Goal: Navigation & Orientation: Understand site structure

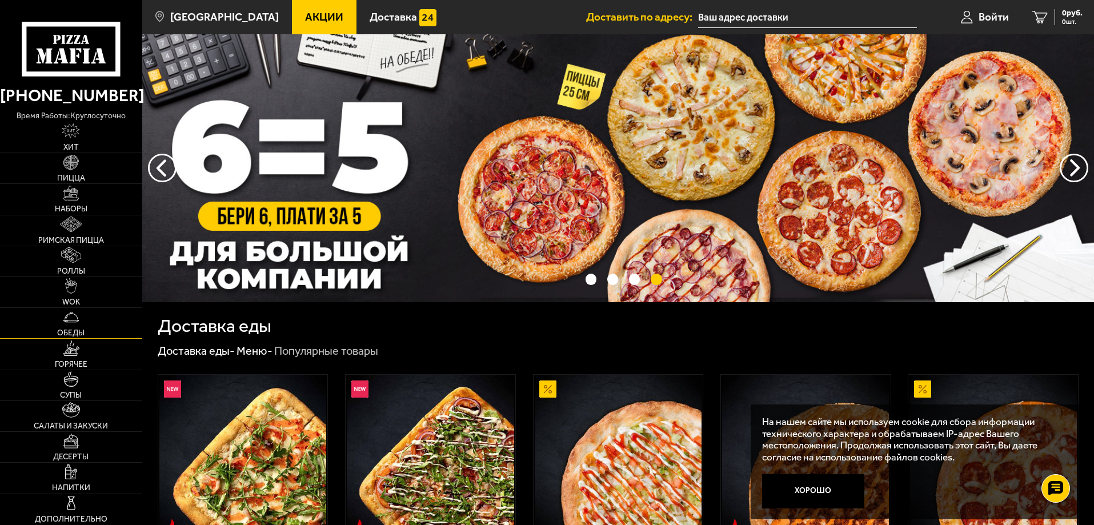
click at [60, 324] on link "Обеды" at bounding box center [71, 323] width 142 height 30
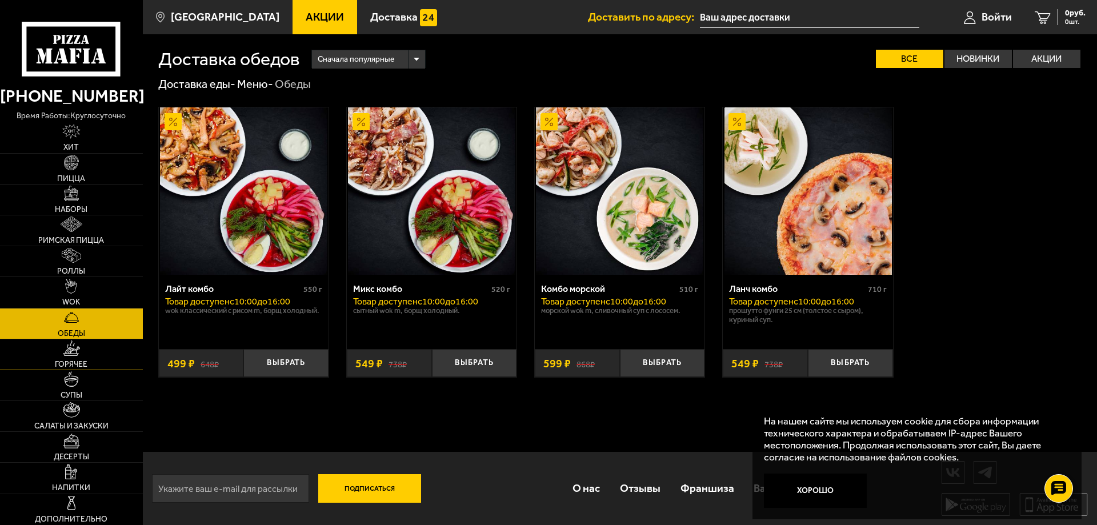
click at [51, 345] on link "Горячее" at bounding box center [71, 354] width 143 height 30
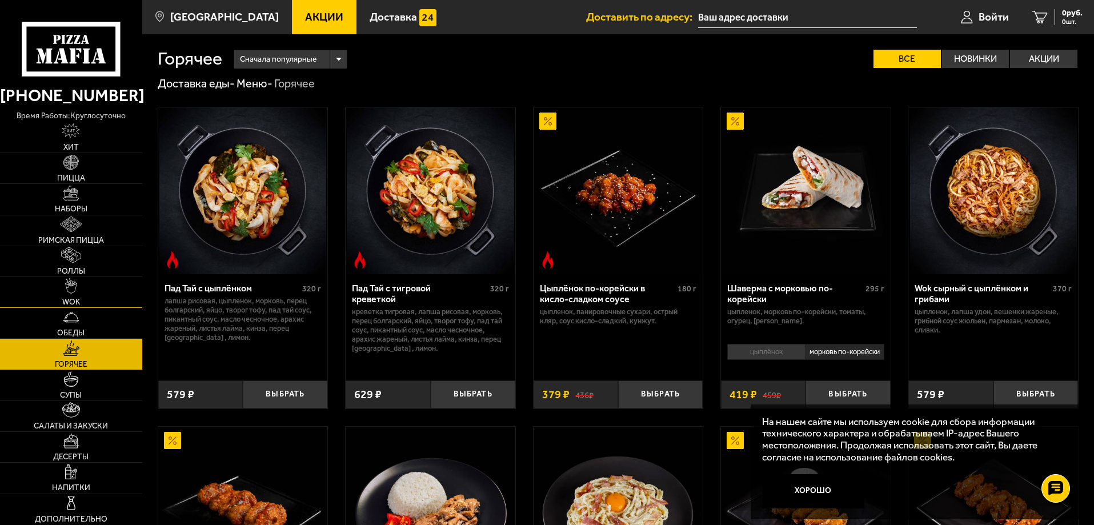
click at [49, 286] on link "WOK" at bounding box center [71, 292] width 142 height 30
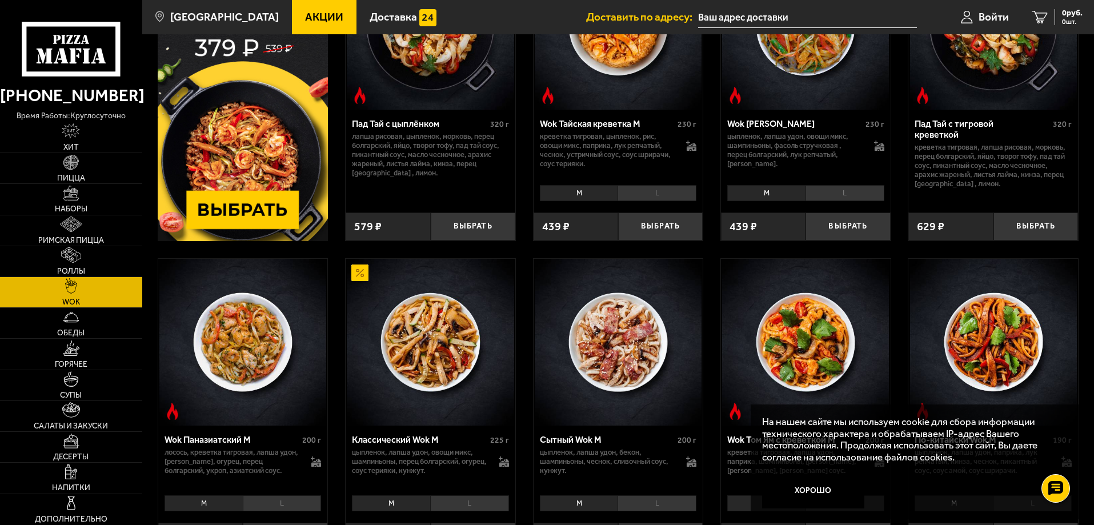
scroll to position [171, 0]
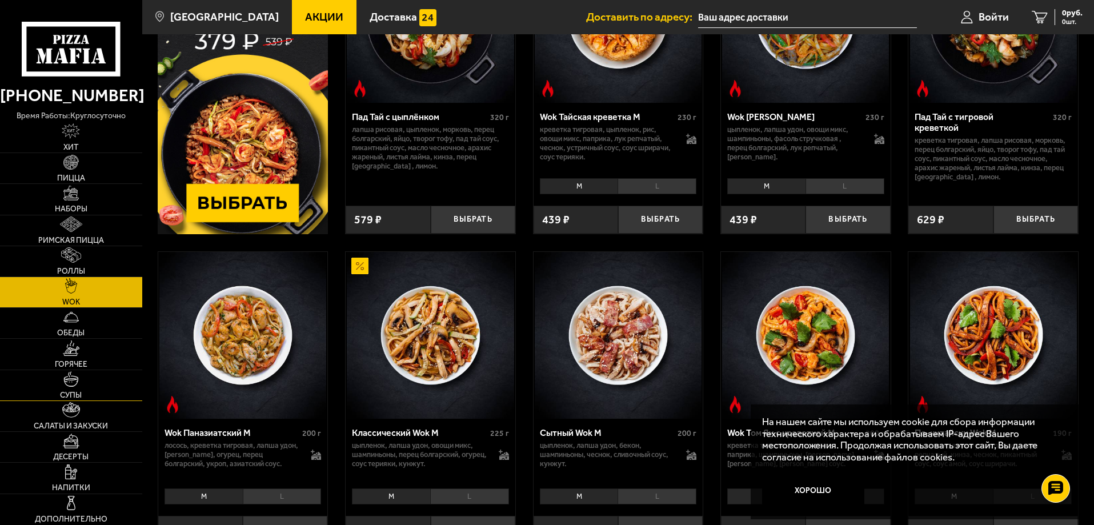
click at [51, 392] on link "Супы" at bounding box center [71, 385] width 142 height 30
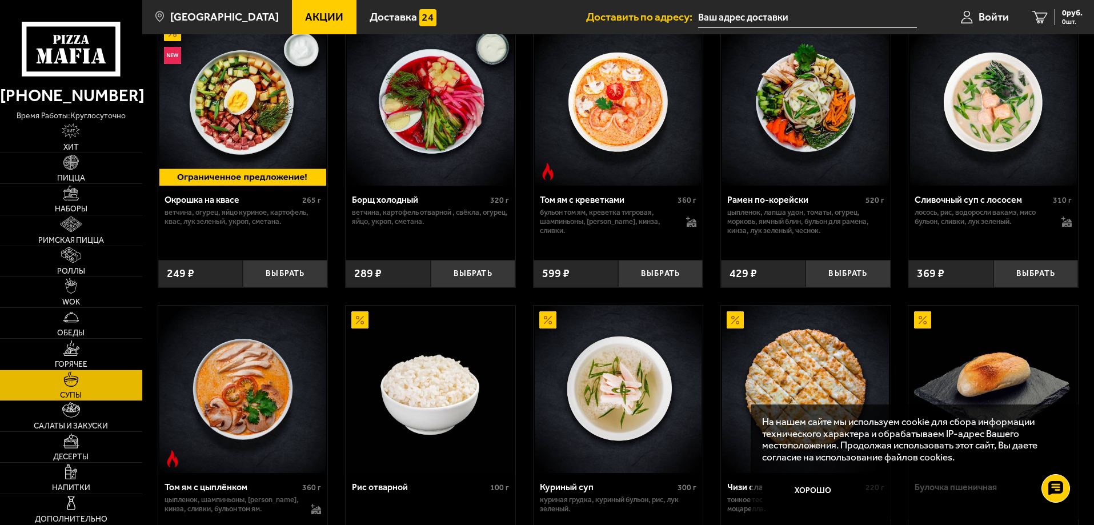
scroll to position [229, 0]
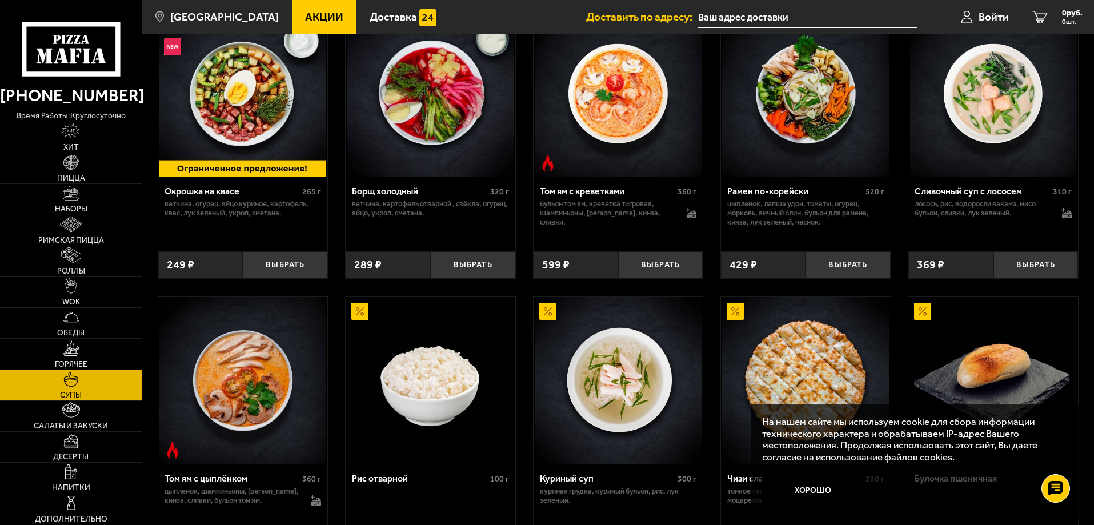
click at [78, 354] on img at bounding box center [71, 348] width 17 height 15
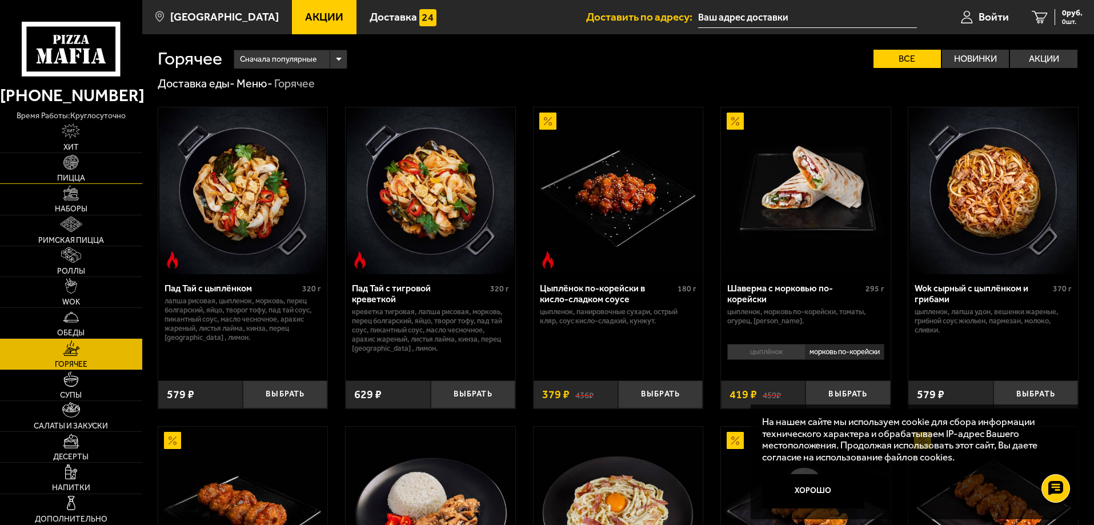
click at [83, 166] on link "Пицца" at bounding box center [71, 168] width 142 height 30
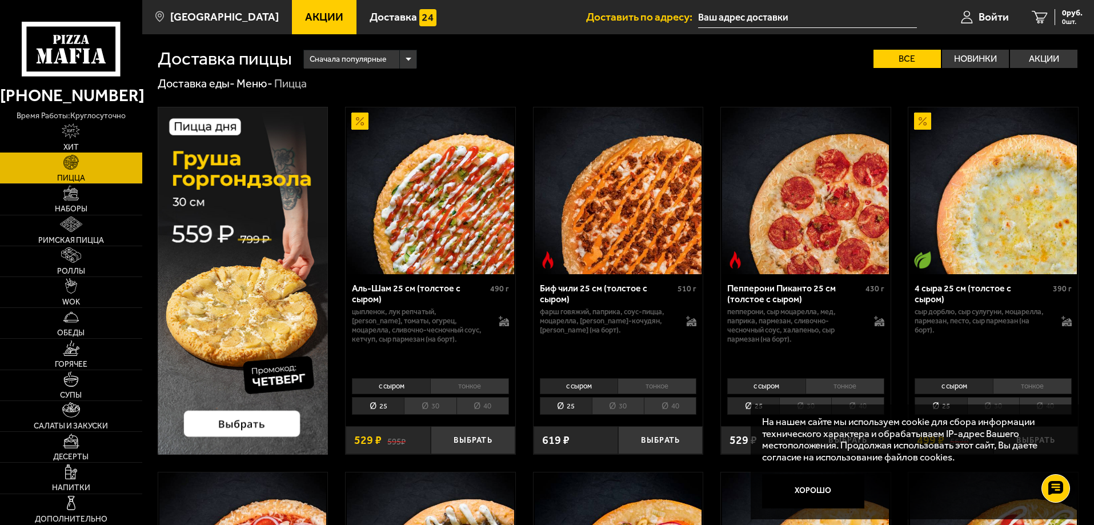
click at [75, 139] on img at bounding box center [71, 130] width 18 height 15
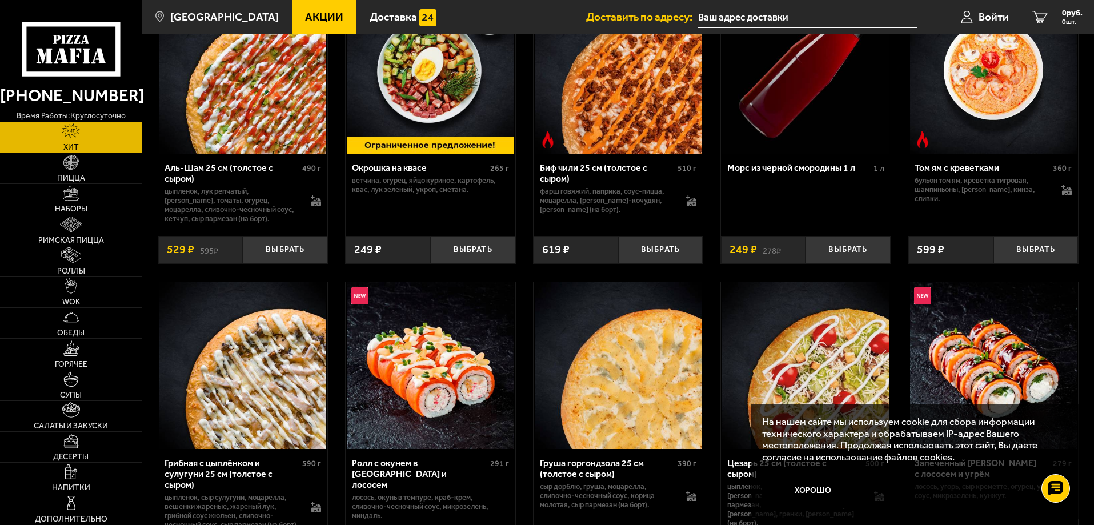
scroll to position [286, 0]
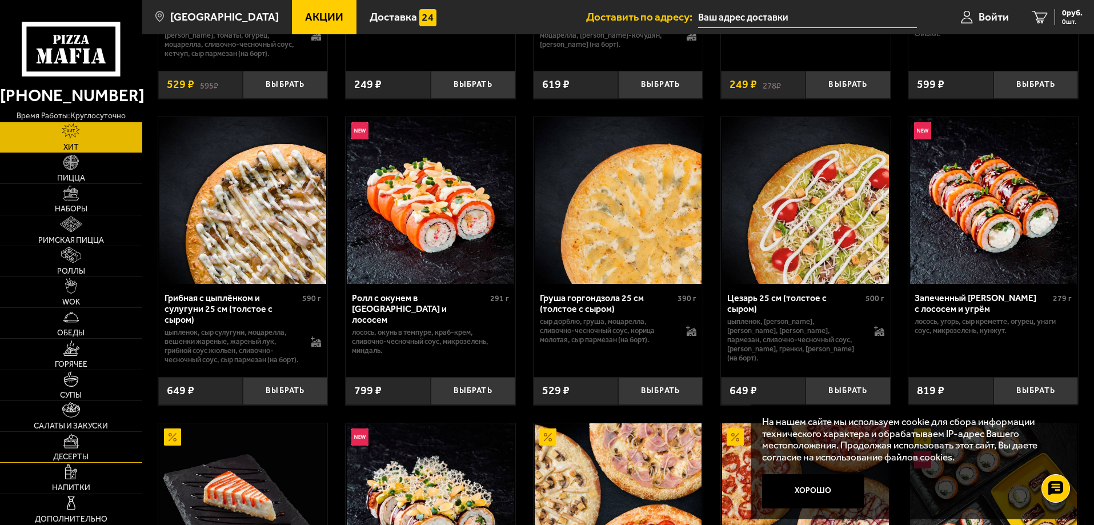
click at [54, 445] on link "Десерты" at bounding box center [71, 447] width 142 height 30
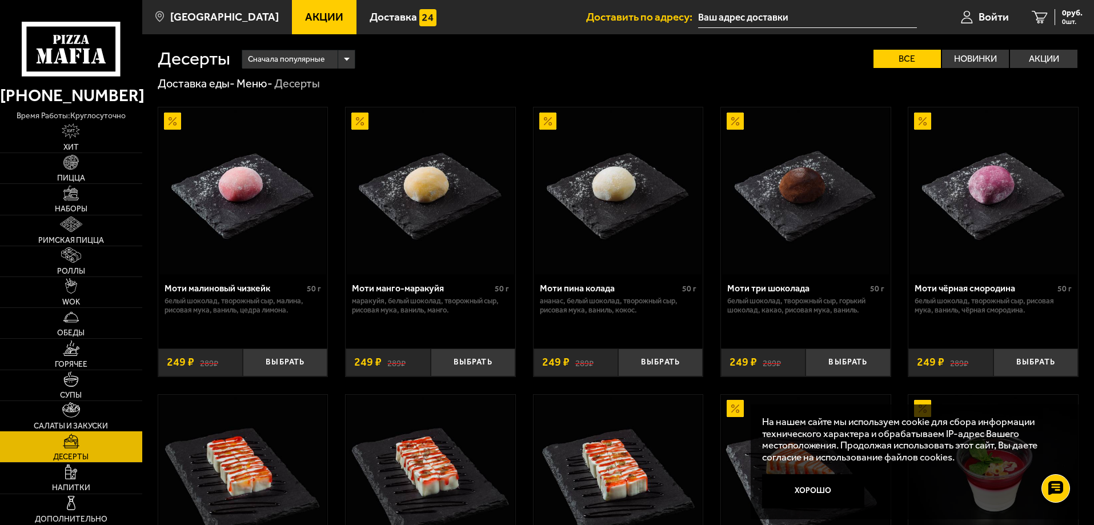
click at [49, 418] on link "Салаты и закуски" at bounding box center [71, 416] width 142 height 30
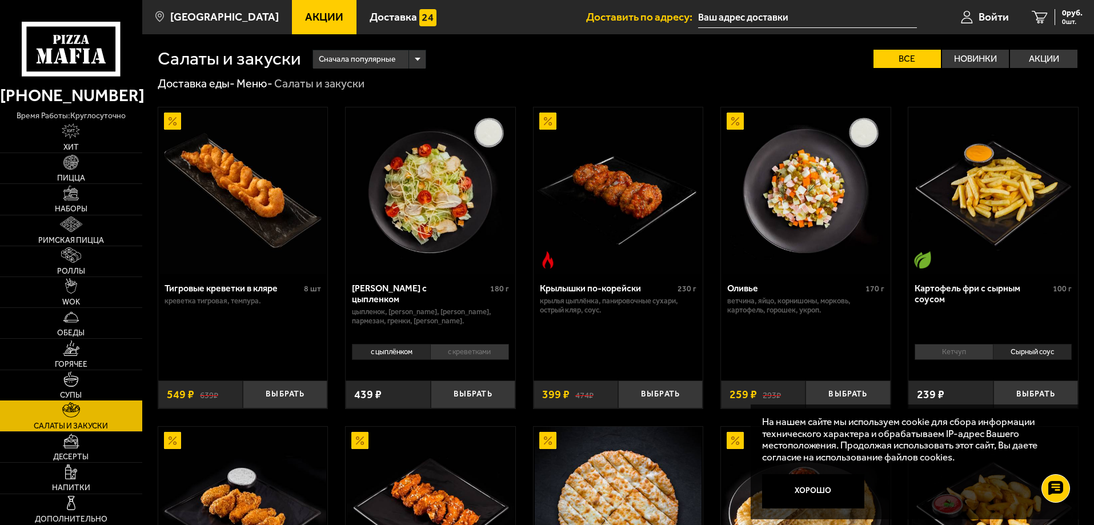
click at [62, 382] on link "Супы" at bounding box center [71, 385] width 142 height 30
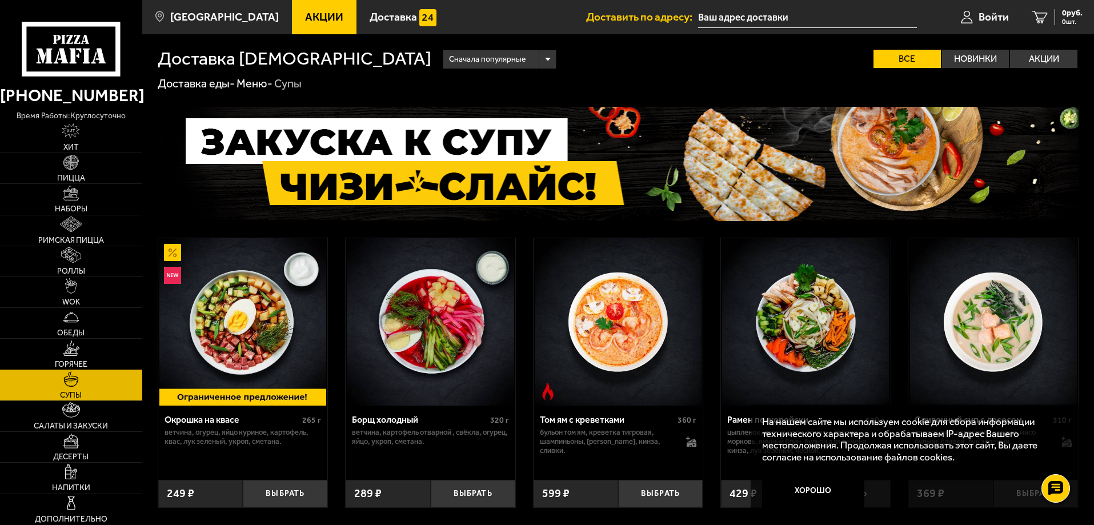
click at [71, 346] on img at bounding box center [71, 348] width 17 height 15
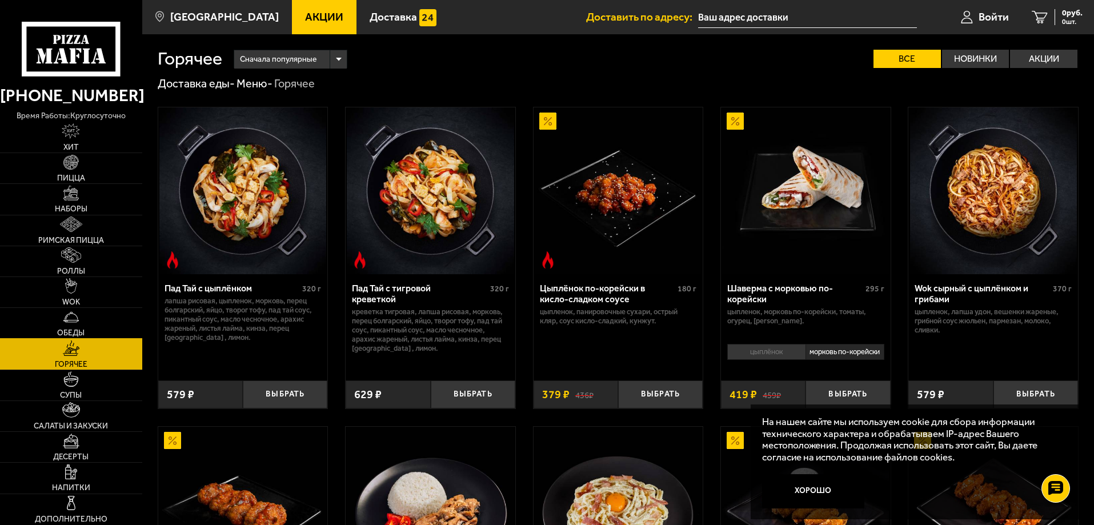
click at [74, 323] on img at bounding box center [70, 317] width 15 height 15
